Goal: Check status: Check status

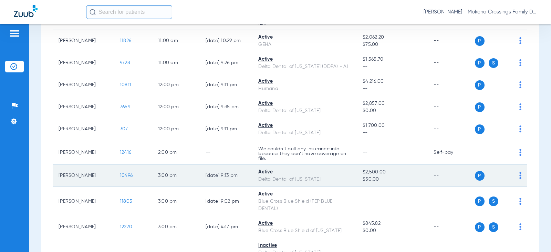
scroll to position [212, 0]
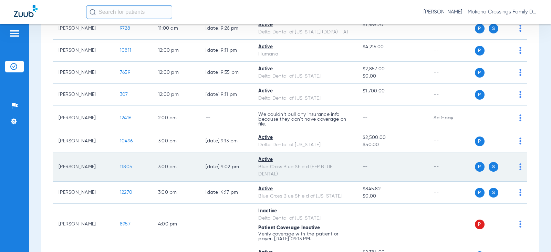
click at [124, 164] on span "11805" at bounding box center [126, 166] width 12 height 5
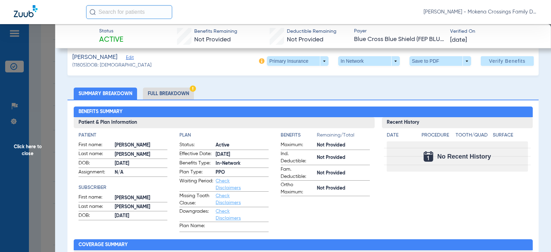
scroll to position [0, 0]
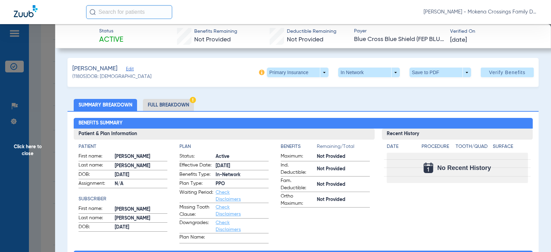
click at [183, 107] on li "Full Breakdown" at bounding box center [168, 105] width 51 height 12
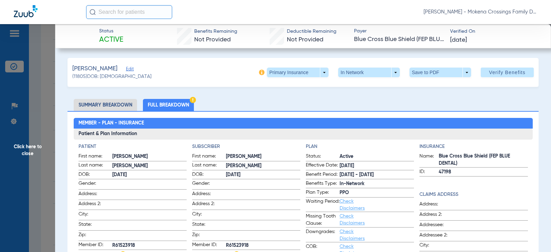
click at [155, 104] on li "Full Breakdown" at bounding box center [168, 105] width 51 height 12
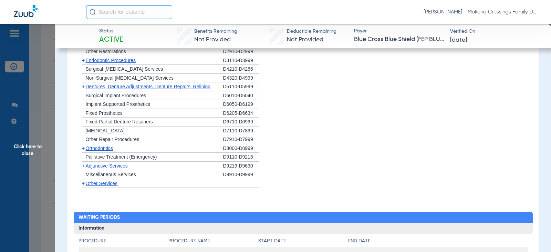
scroll to position [544, 0]
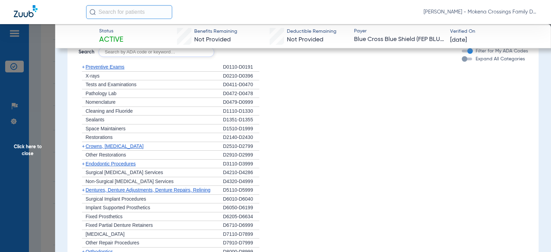
click at [84, 67] on span "+" at bounding box center [83, 67] width 3 height 6
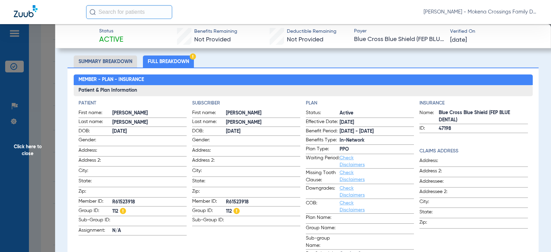
scroll to position [0, 0]
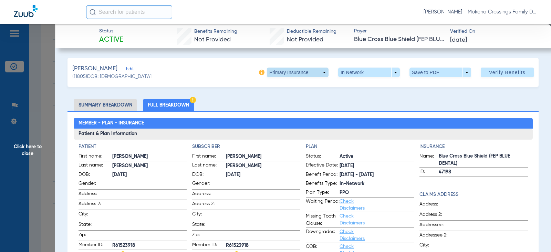
click at [296, 72] on span at bounding box center [298, 72] width 17 height 17
click at [290, 101] on span "Secondary Insurance" at bounding box center [290, 100] width 45 height 5
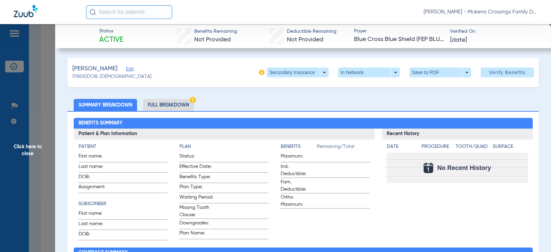
click at [173, 101] on li "Full Breakdown" at bounding box center [168, 105] width 51 height 12
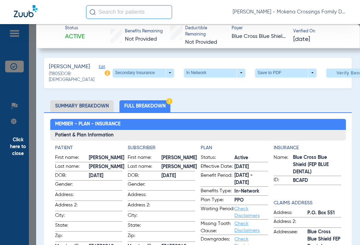
click at [87, 111] on li "Summary Breakdown" at bounding box center [81, 106] width 63 height 12
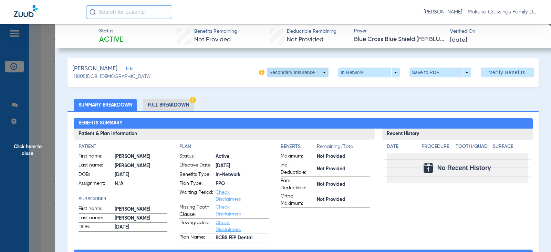
click at [290, 70] on span at bounding box center [298, 72] width 17 height 17
click at [288, 87] on span "Primary Insurance" at bounding box center [290, 86] width 45 height 5
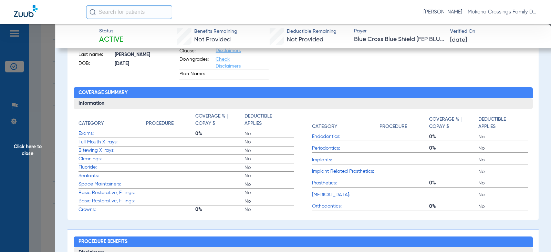
scroll to position [101, 0]
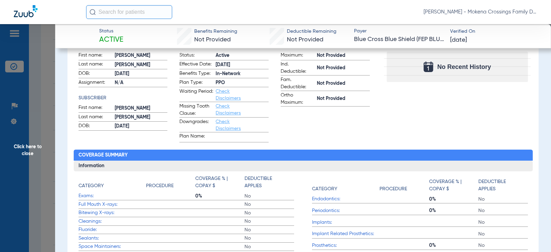
click at [38, 112] on span "Click here to close" at bounding box center [27, 150] width 55 height 252
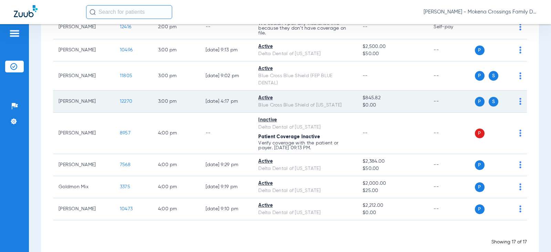
scroll to position [315, 0]
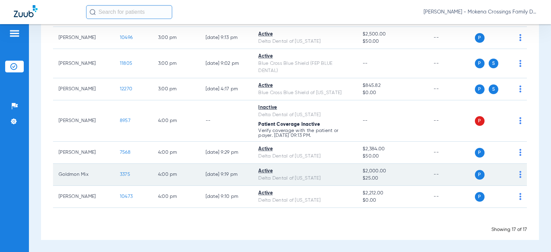
click at [86, 173] on td "Goldmon Mix" at bounding box center [83, 175] width 61 height 22
click at [121, 172] on span "3375" at bounding box center [125, 174] width 10 height 5
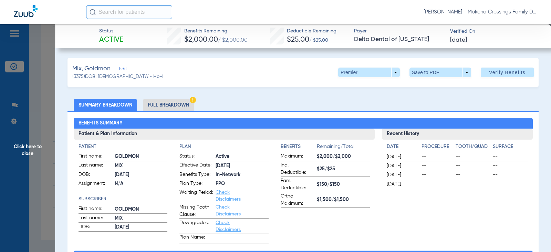
click at [174, 107] on li "Full Breakdown" at bounding box center [168, 105] width 51 height 12
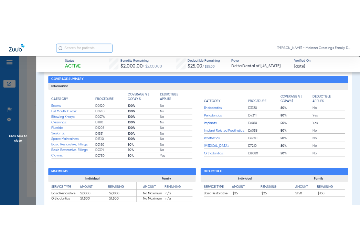
scroll to position [310, 0]
